Goal: Register for event/course

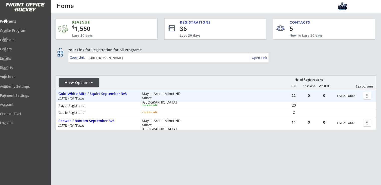
click at [220, 135] on div "REVENUE $ 1,550 Last 30 days REGISTRATIONS 36 Last 30 days CONTACTS 5 New in La…" at bounding box center [216, 97] width 320 height 169
click at [366, 94] on div at bounding box center [367, 95] width 9 height 9
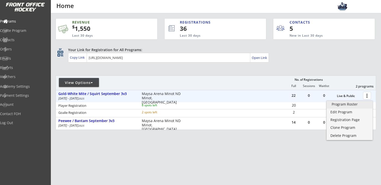
click at [344, 103] on div "Program Roster" at bounding box center [349, 104] width 36 height 4
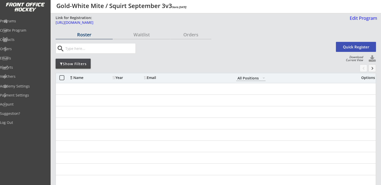
select select ""All Positions""
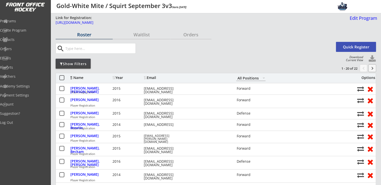
click at [372, 68] on button "keyboard_arrow_right" at bounding box center [372, 68] width 8 height 8
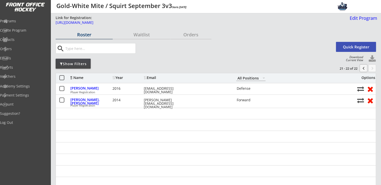
click at [363, 70] on button "chevron_left" at bounding box center [363, 68] width 8 height 8
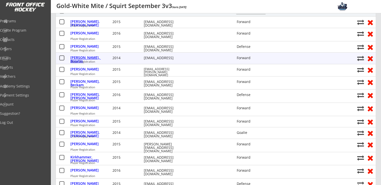
scroll to position [33, 0]
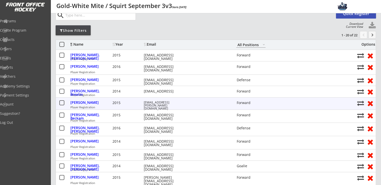
click at [359, 103] on button at bounding box center [360, 103] width 7 height 7
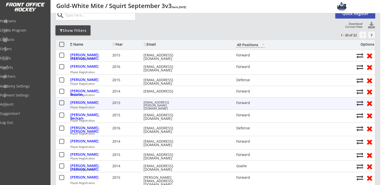
select select ""1348695171700984260__LOOKUP__1755207377587x519443291936915460""
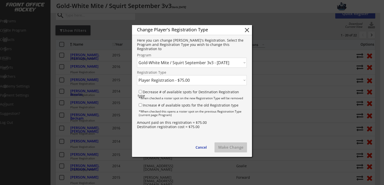
click at [192, 64] on select "Click here... Combined August 3v3 - 8/06/25 Gold-White Mite / Squirt September …" at bounding box center [192, 63] width 110 height 10
select select ""1348695171700984260__LOOKUP__1755116976949x716939312991043600""
click at [137, 58] on select "Click here... Combined August 3v3 - 8/06/25 Gold-White Mite / Squirt September …" at bounding box center [192, 63] width 110 height 10
click at [174, 80] on select "Click here... Player Registration - $75.00 Goalie Registration - $50.00" at bounding box center [192, 80] width 110 height 10
select select ""1348695171700984260__LOOKUP__1755116976949x409956417887535100""
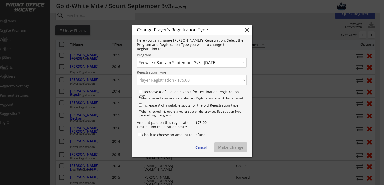
click at [137, 75] on select "Click here... Player Registration - $75.00 Goalie Registration - $50.00" at bounding box center [192, 80] width 110 height 10
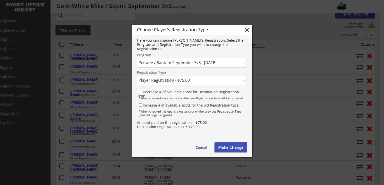
click at [234, 148] on button "Make Change" at bounding box center [231, 147] width 33 height 10
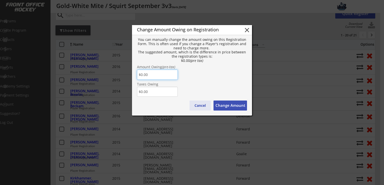
click at [198, 106] on button "Cancel" at bounding box center [200, 105] width 21 height 10
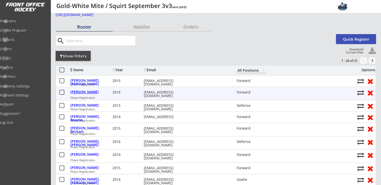
scroll to position [0, 0]
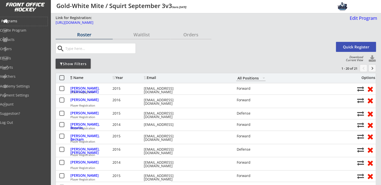
click at [24, 22] on div "Programs" at bounding box center [23, 21] width 45 height 4
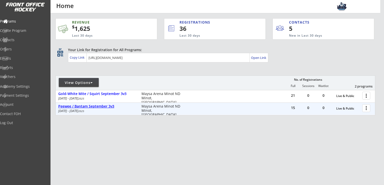
click at [96, 108] on div "Peewee / Bantam September 3v3" at bounding box center [97, 106] width 78 height 4
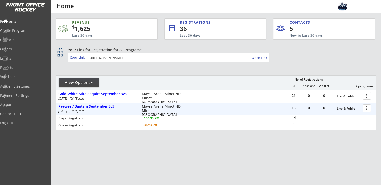
click at [364, 109] on div at bounding box center [367, 107] width 9 height 9
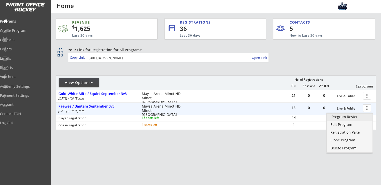
click at [347, 117] on div "Program Roster" at bounding box center [349, 117] width 36 height 4
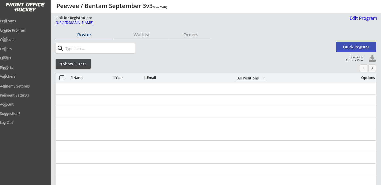
select select ""All Positions""
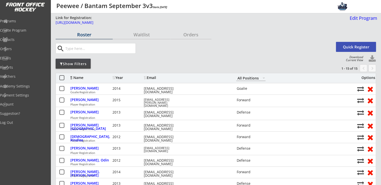
click at [358, 48] on button "Quick Register" at bounding box center [356, 47] width 40 height 10
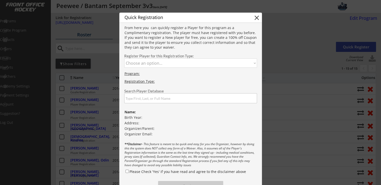
click at [167, 63] on select "Choose an option... Player Registration Goalie Registration" at bounding box center [190, 62] width 133 height 9
click at [154, 63] on select "Choose an option... Player Registration Goalie Registration" at bounding box center [190, 62] width 133 height 9
select select ""1348695171700984260__LOOKUP__1755116976949x409956417887535100""
click at [124, 58] on select "Choose an option... Player Registration Goalie Registration" at bounding box center [190, 62] width 133 height 9
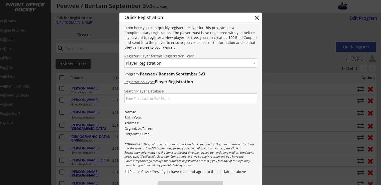
click at [161, 99] on input "input" at bounding box center [190, 98] width 133 height 10
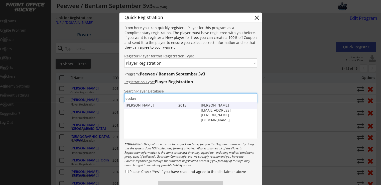
type input "declan"
click at [150, 103] on div "Declan Meyer" at bounding box center [151, 105] width 50 height 5
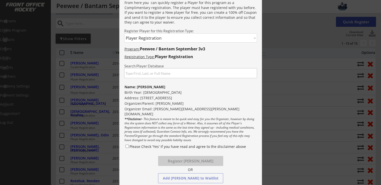
scroll to position [33, 0]
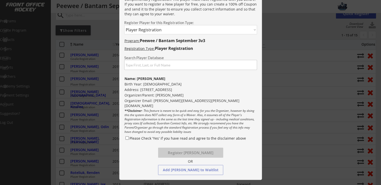
click at [128, 138] on input "Please Check 'Yes' if you have read and agree to the disclaimer above" at bounding box center [126, 137] width 3 height 3
checkbox input "true"
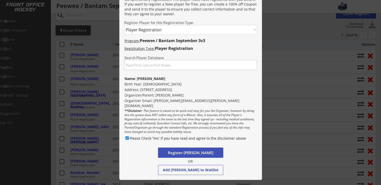
click at [191, 152] on button "Register Declan Meyer" at bounding box center [190, 152] width 65 height 10
select select ""PLACEHOLDER_1427118222253""
checkbox input "false"
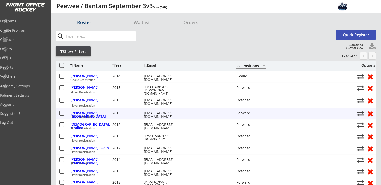
scroll to position [0, 0]
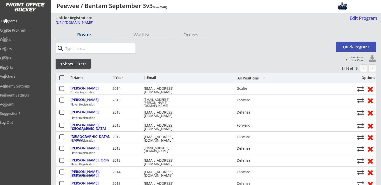
click at [24, 20] on div "Programs" at bounding box center [23, 21] width 45 height 4
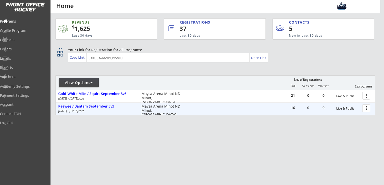
click at [91, 107] on div "Peewee / Bantam September 3v3" at bounding box center [97, 106] width 78 height 4
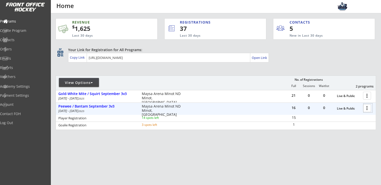
click at [366, 107] on div at bounding box center [367, 107] width 9 height 9
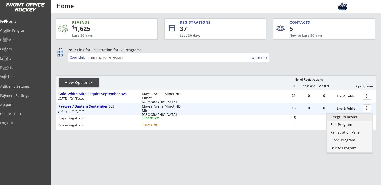
click at [350, 117] on div "Program Roster" at bounding box center [349, 117] width 36 height 4
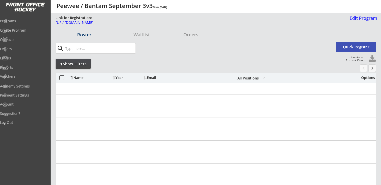
select select ""All Positions""
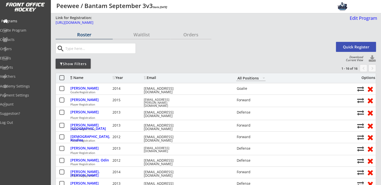
click at [18, 17] on div "Programs" at bounding box center [24, 21] width 48 height 9
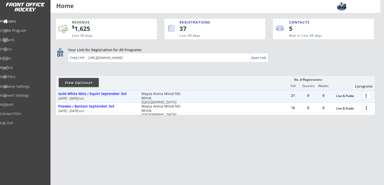
click at [366, 97] on div at bounding box center [367, 95] width 9 height 9
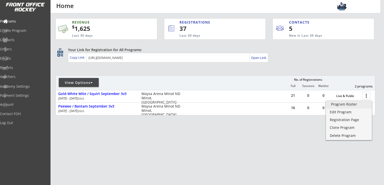
click at [351, 104] on div "Program Roster" at bounding box center [349, 104] width 36 height 4
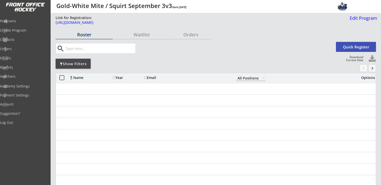
select select ""All Positions""
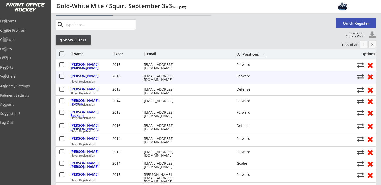
scroll to position [33, 0]
